Goal: Information Seeking & Learning: Learn about a topic

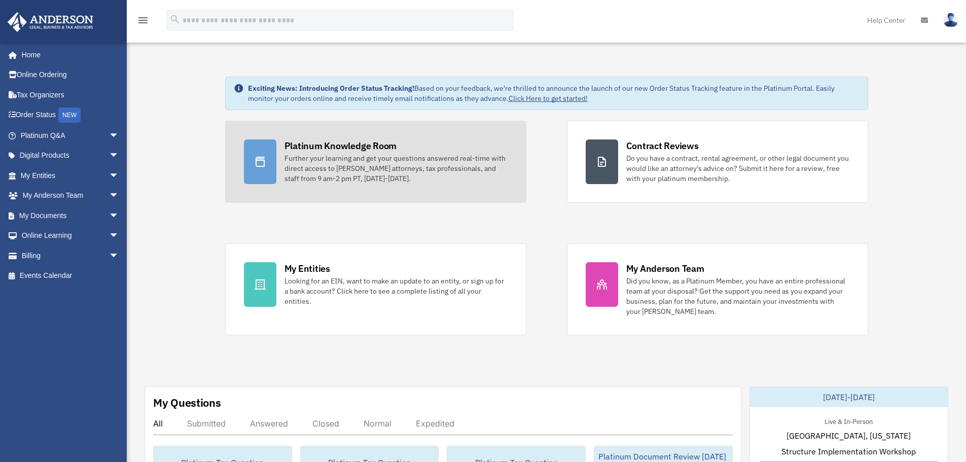
click at [328, 151] on div "Platinum Knowledge Room" at bounding box center [340, 145] width 113 height 13
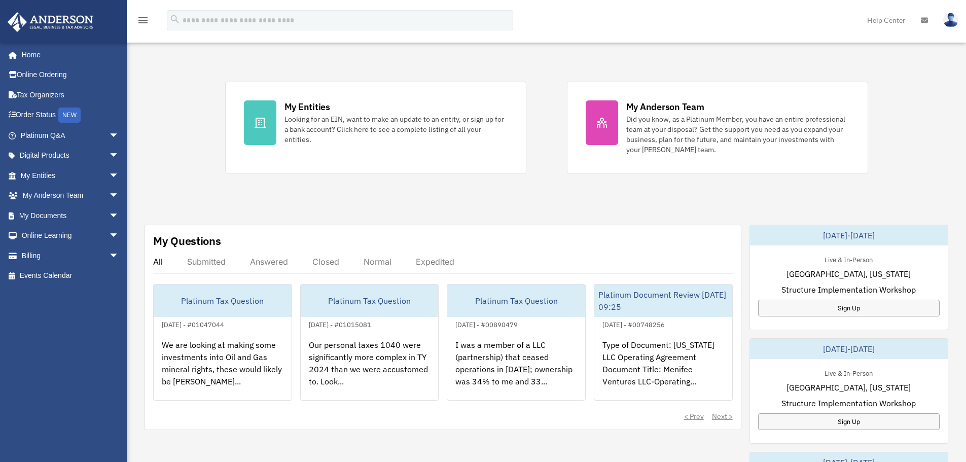
scroll to position [163, 0]
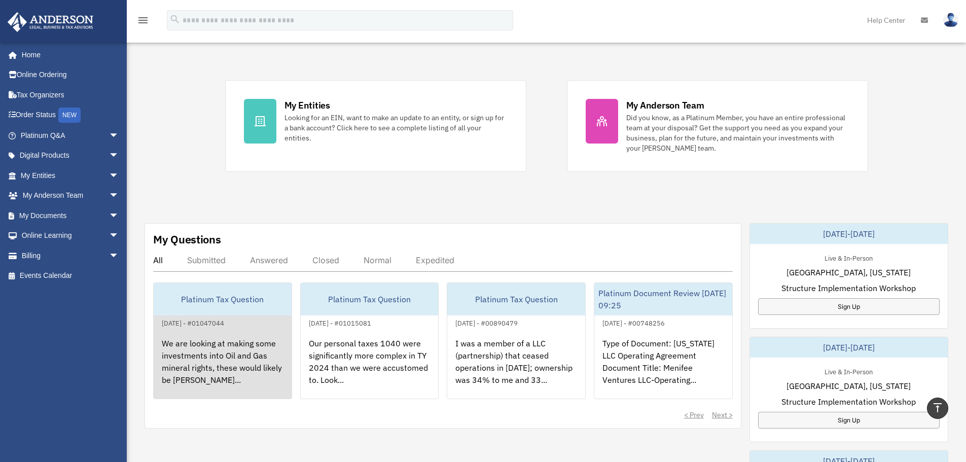
click at [238, 340] on div "We are looking at making some investments into Oil and Gas mineral rights, thes…" at bounding box center [223, 368] width 138 height 79
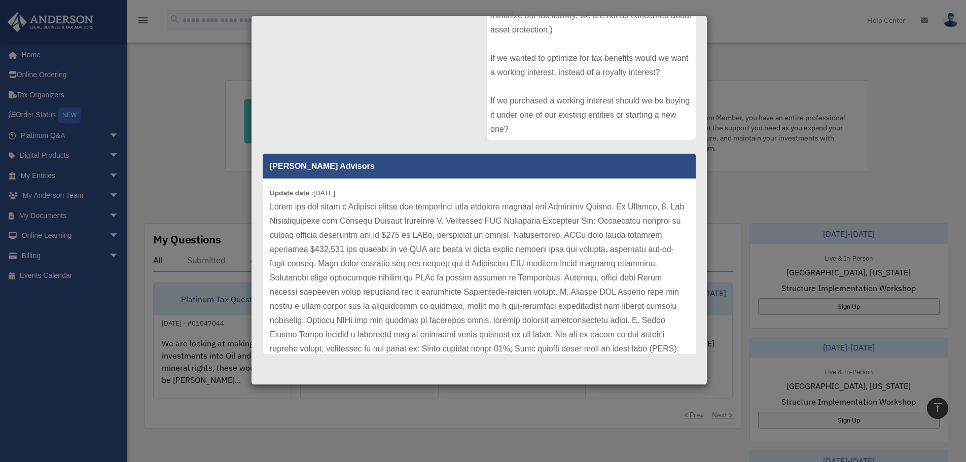
scroll to position [0, 0]
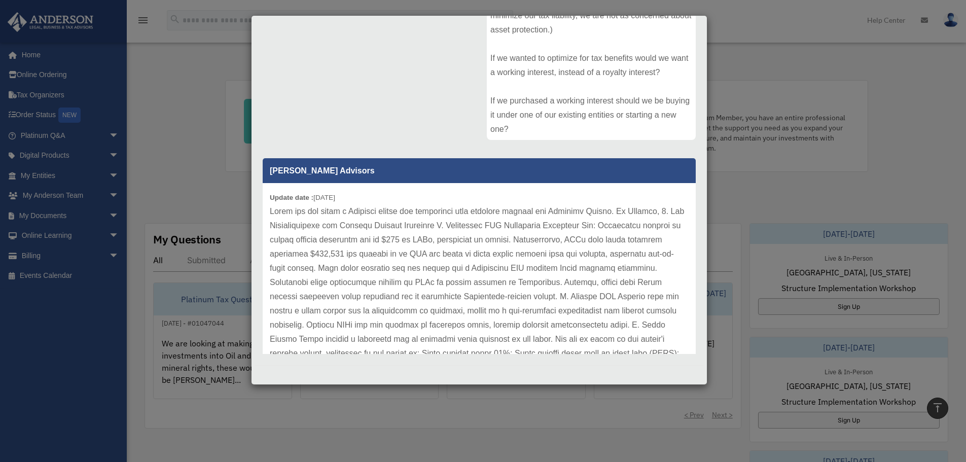
click at [721, 53] on div "Case Detail × Platinum Tax Question Case Number 01047044 Created Date July 18, …" at bounding box center [483, 231] width 966 height 462
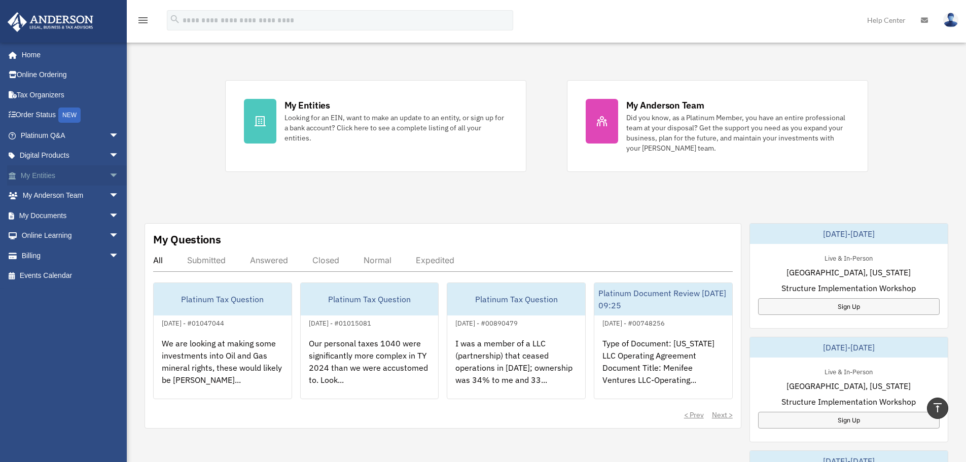
click at [91, 172] on link "My Entities arrow_drop_down" at bounding box center [70, 175] width 127 height 20
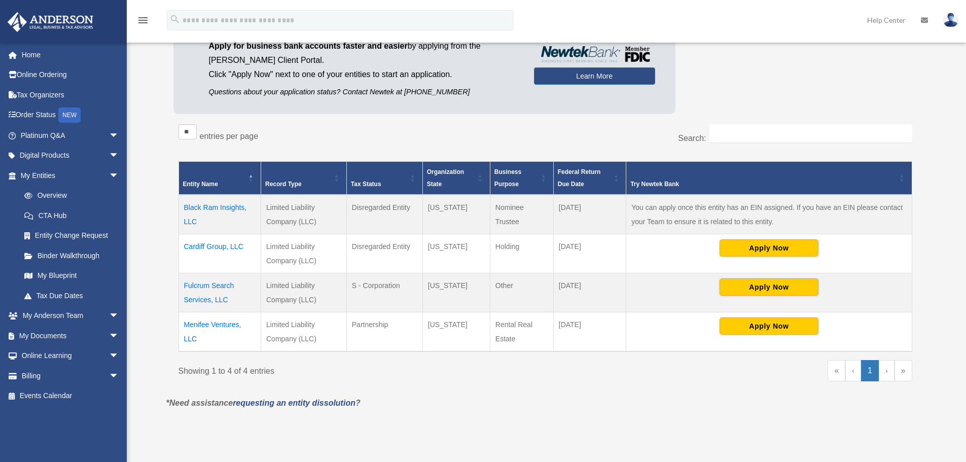
scroll to position [113, 0]
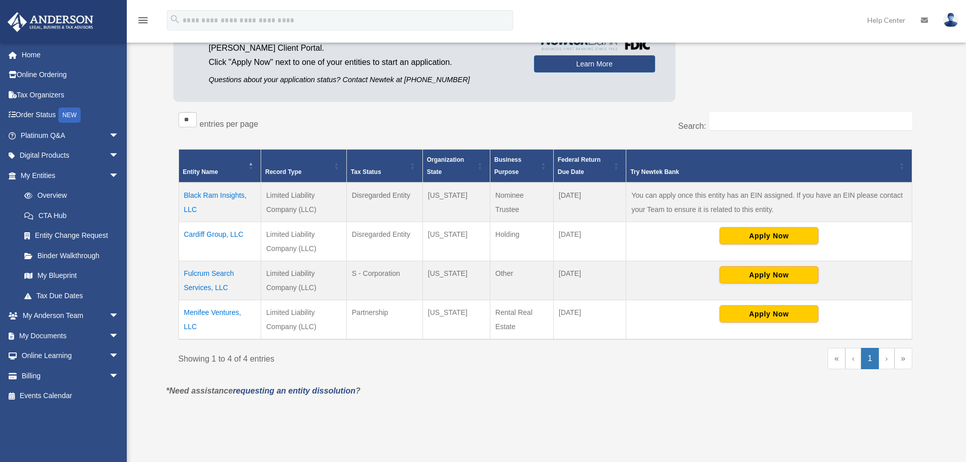
click at [241, 233] on td "Cardiff Group, LLC" at bounding box center [219, 241] width 83 height 39
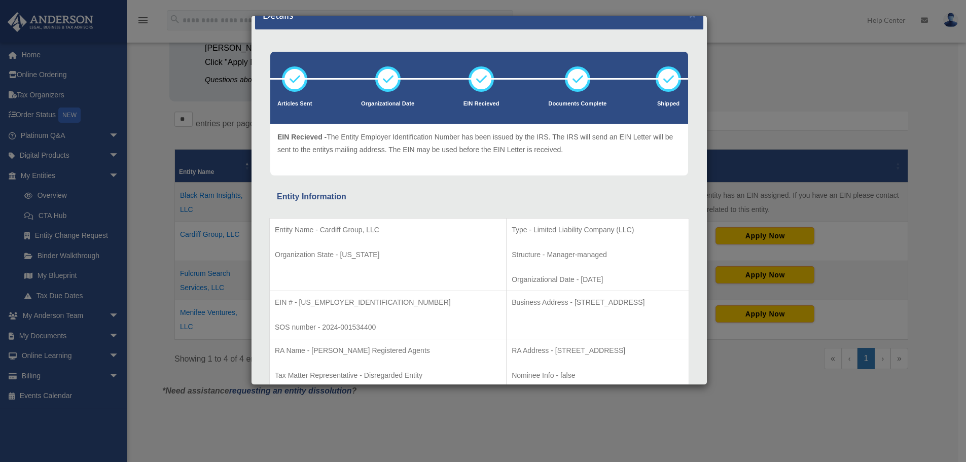
scroll to position [0, 0]
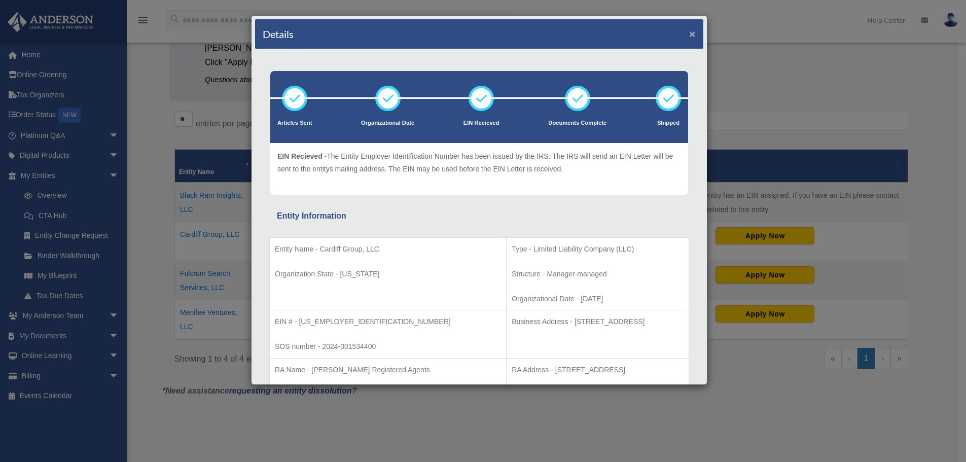
click at [689, 32] on button "×" at bounding box center [692, 33] width 7 height 11
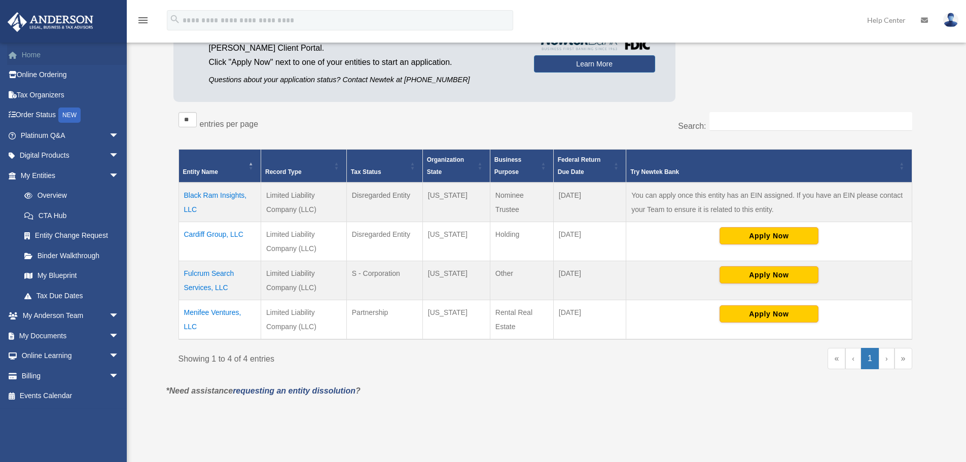
click at [29, 58] on link "Home" at bounding box center [70, 55] width 127 height 20
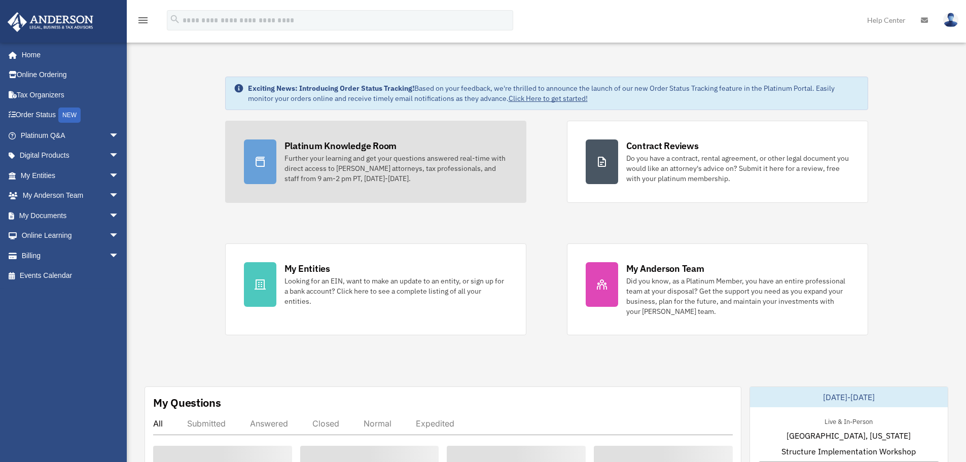
click at [341, 155] on div "Further your learning and get your questions answered real-time with direct acc…" at bounding box center [395, 168] width 223 height 30
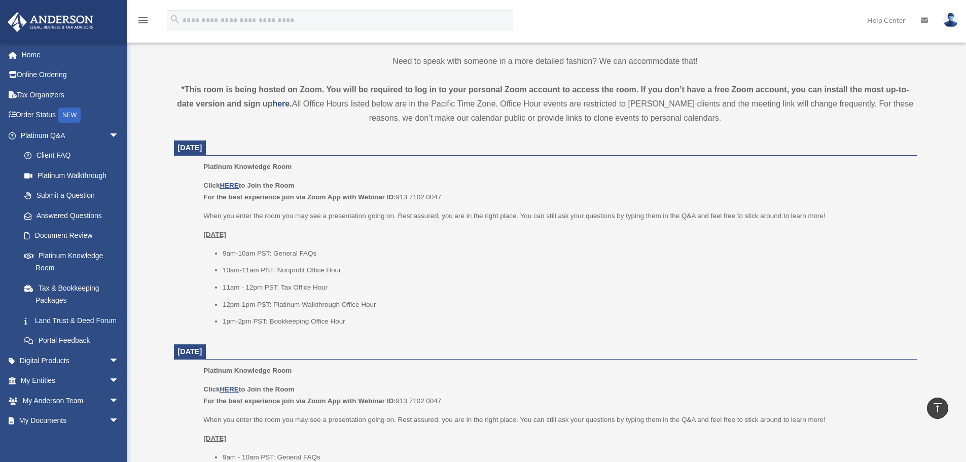
scroll to position [315, 0]
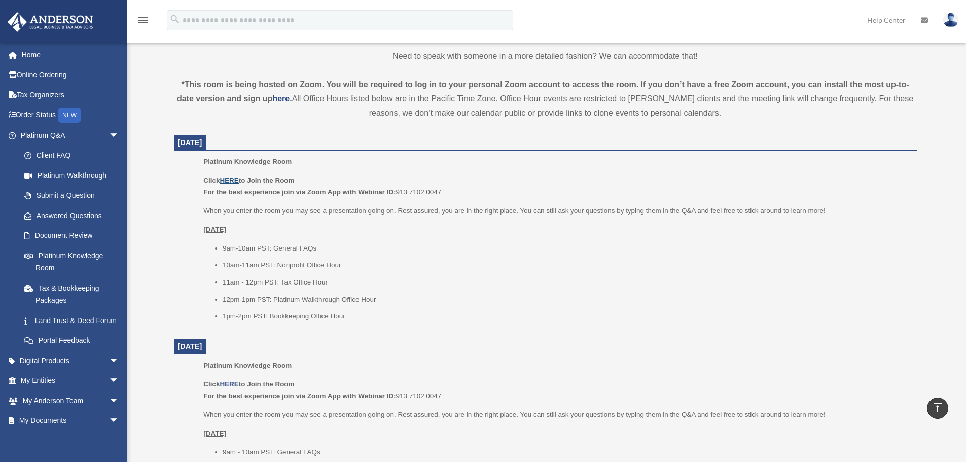
click at [235, 178] on u "HERE" at bounding box center [229, 180] width 19 height 8
